Goal: Ask a question

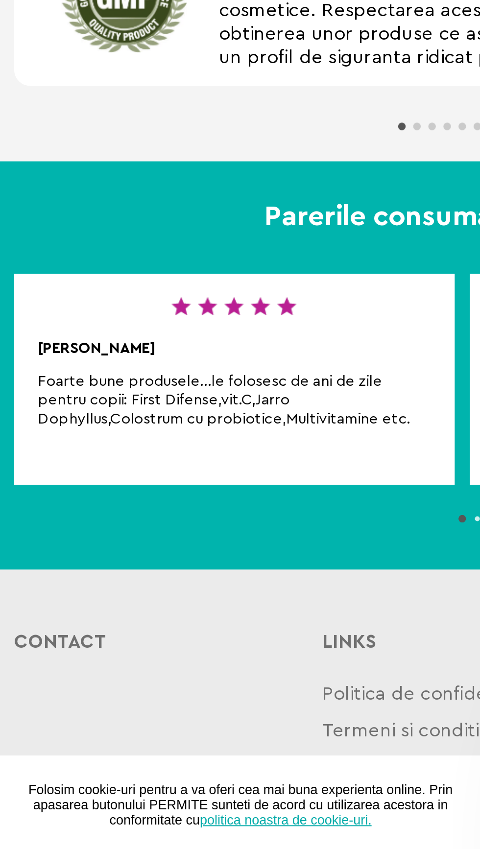
scroll to position [342, 0]
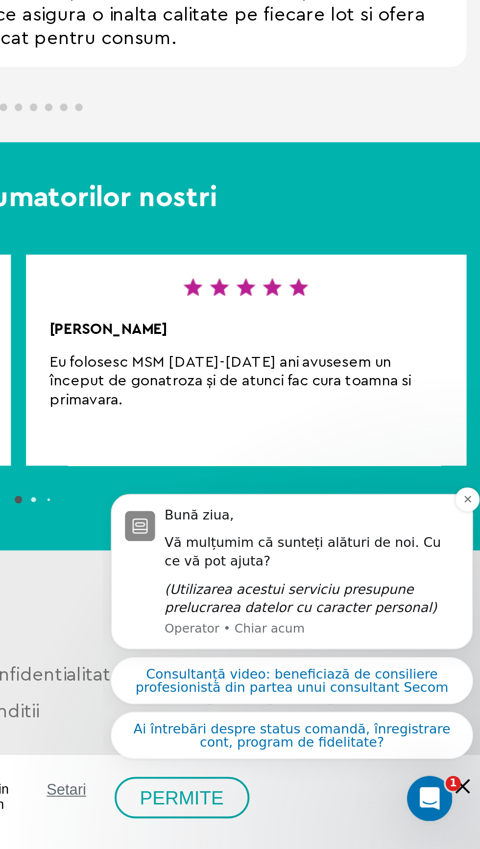
click at [206, 452] on div "Vă mulțumim că sunteți alături de noi. Cu ce vă pot ajuta?" at bounding box center [211, 455] width 153 height 19
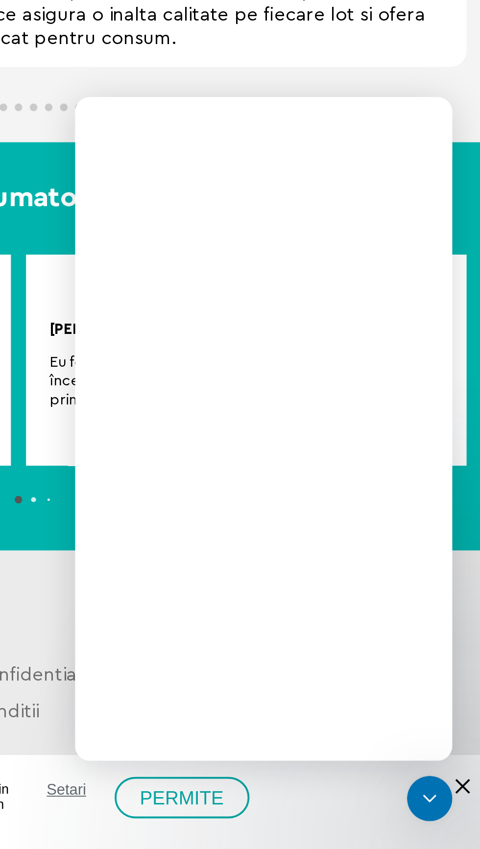
scroll to position [0, 0]
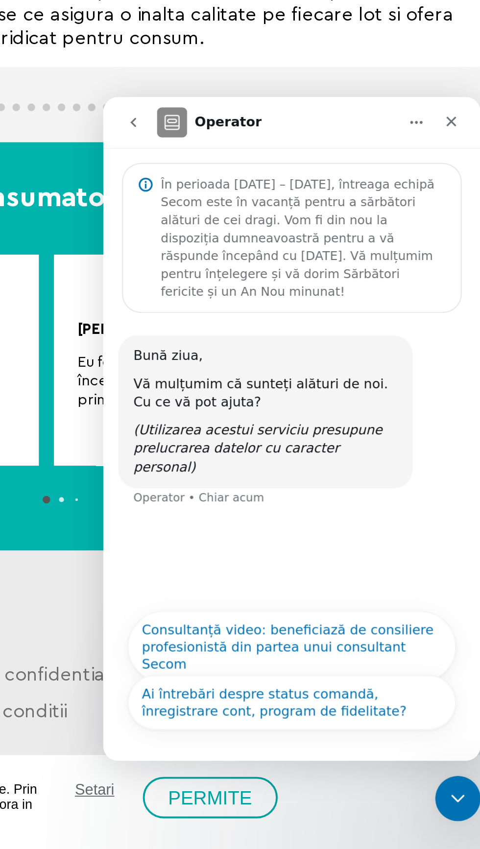
click at [149, 310] on div "Bună ziua, Vă mulțumim că sunteți alături de noi. Cu ce vă pot ajuta? (Utilizar…" at bounding box center [201, 271] width 180 height 101
click at [190, 312] on div "Bună ziua, Vă mulțumim că sunteți alături de noi. Cu ce vă pot ajuta? (Utilizar…" at bounding box center [201, 271] width 180 height 101
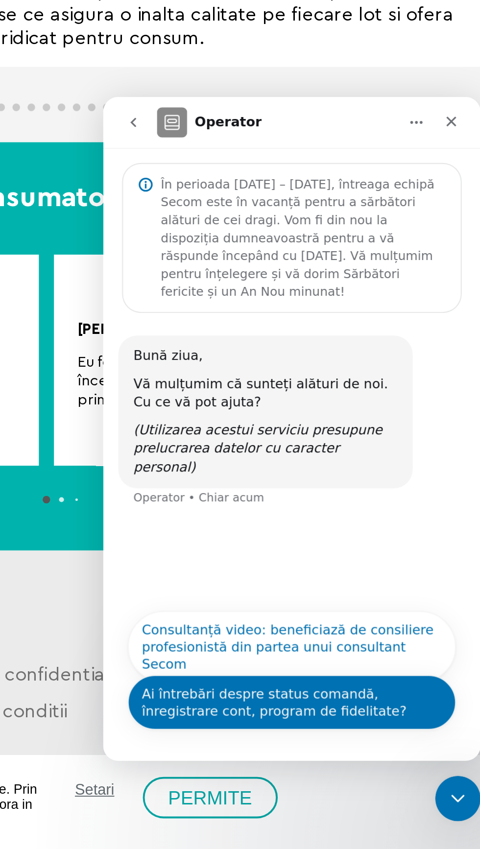
click at [184, 409] on button "Ai întrebări despre status comandă, înregistrare cont, program de fidelitate?" at bounding box center [201, 411] width 170 height 28
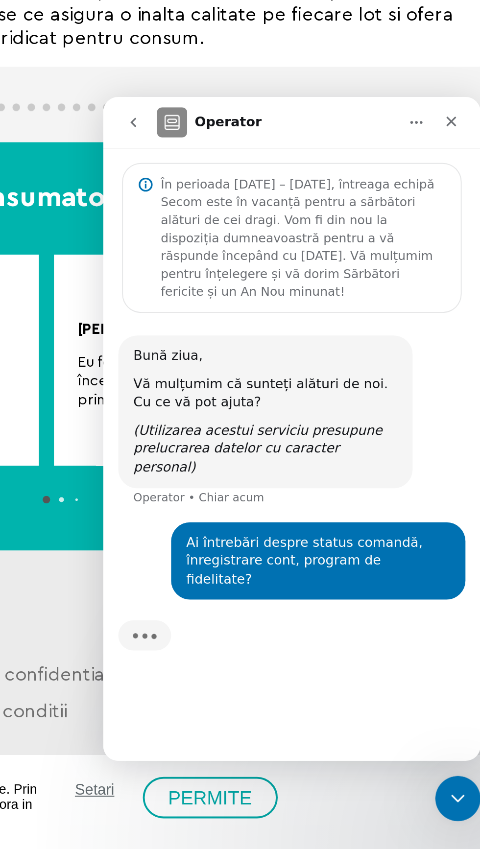
click at [158, 365] on div "Se tastează" at bounding box center [201, 383] width 180 height 38
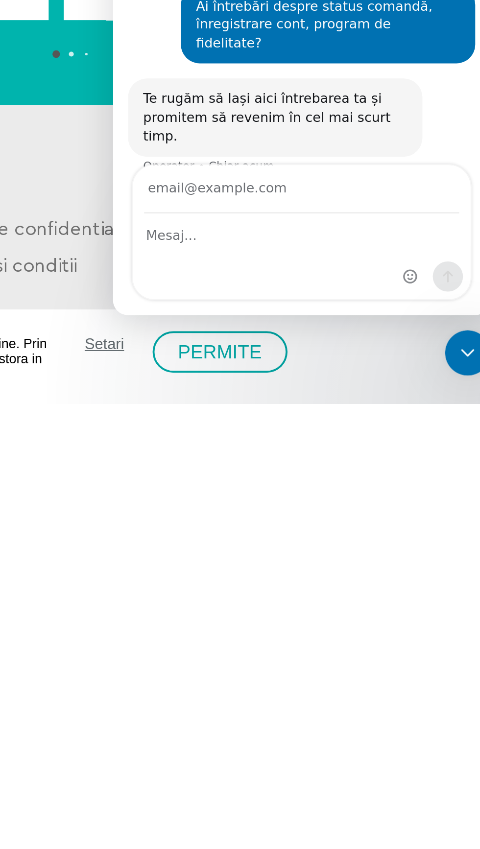
scroll to position [52, 0]
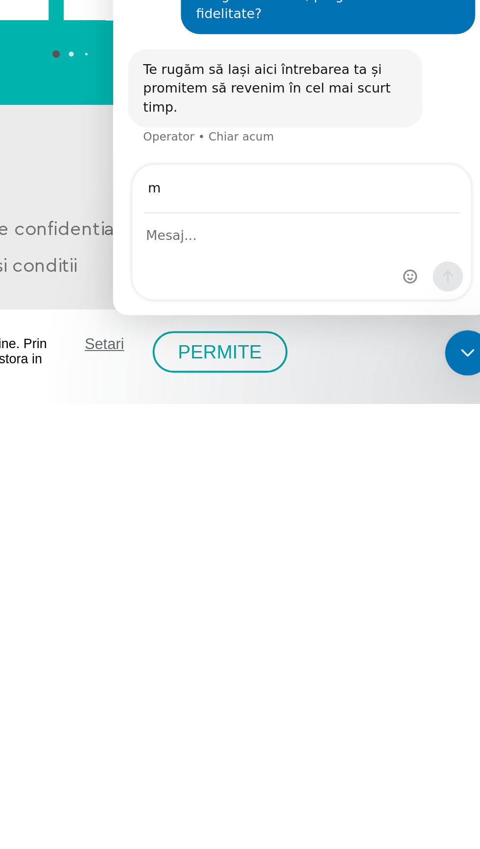
type input "[EMAIL_ADDRESS][DOMAIN_NAME]"
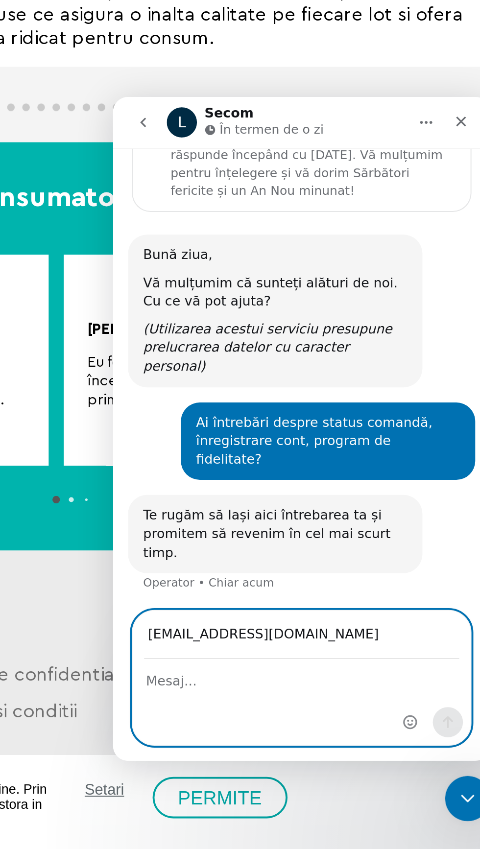
click at [154, 405] on textarea "Mesaj..." at bounding box center [210, 397] width 175 height 17
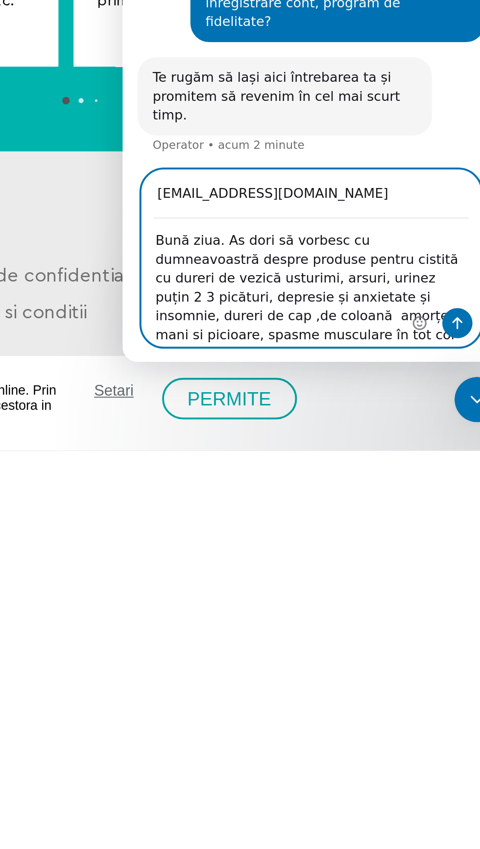
scroll to position [74, 0]
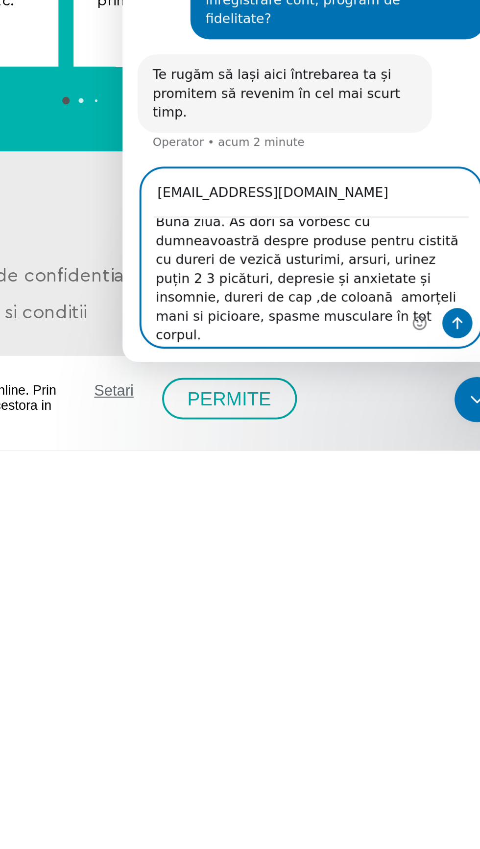
type textarea "Bună ziua. As dori să vorbesc cu dumneavoastră despre produse pentru cistită cu…"
click at [296, 24] on icon "Trimite un mesaj…" at bounding box center [296, 23] width 5 height 6
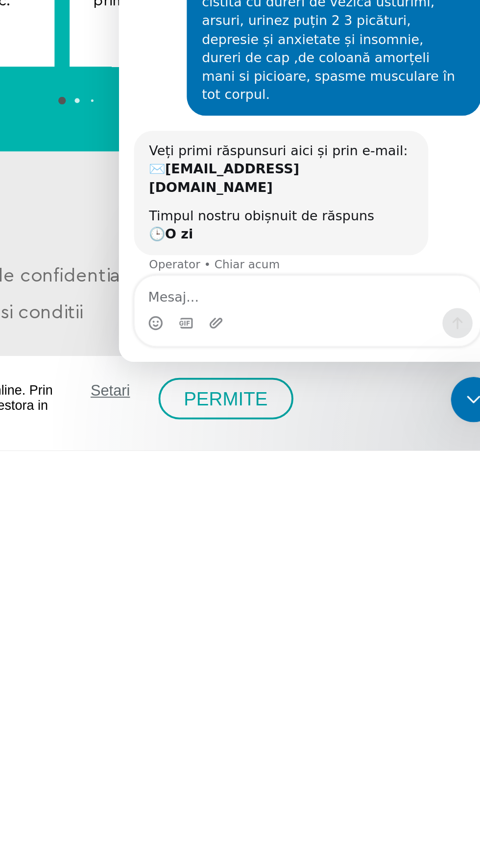
scroll to position [342, 0]
